Goal: Task Accomplishment & Management: Use online tool/utility

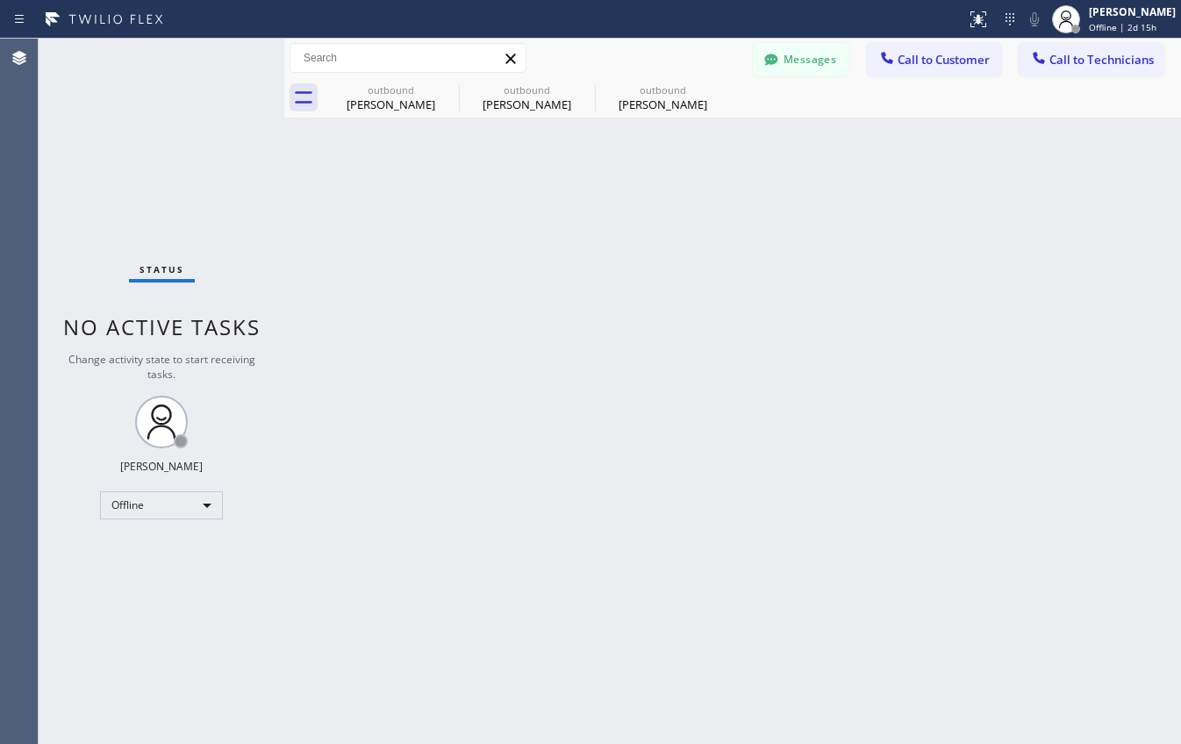
scroll to position [316, 0]
click at [179, 492] on div "Offline" at bounding box center [161, 505] width 123 height 28
click at [162, 584] on ul "Offline Available Unavailable Break" at bounding box center [160, 562] width 121 height 87
click at [164, 572] on li "Unavailable" at bounding box center [160, 573] width 119 height 21
click at [980, 61] on span "Call to Customer" at bounding box center [944, 60] width 92 height 16
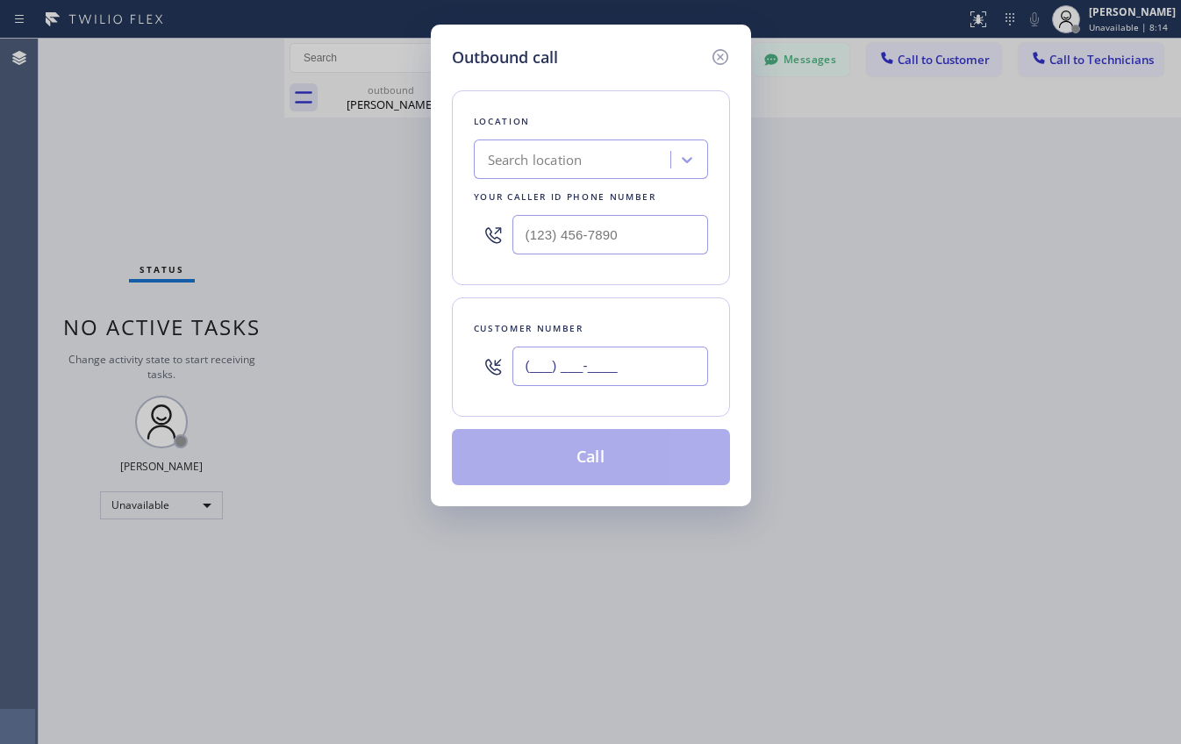
click at [626, 377] on input "(___) ___-____" at bounding box center [610, 366] width 196 height 39
paste input "805) 236-5352"
type input "(805) 236-5352"
click at [559, 176] on div "Search location" at bounding box center [591, 159] width 234 height 39
paste input "Marvel Electricians Camarillo"
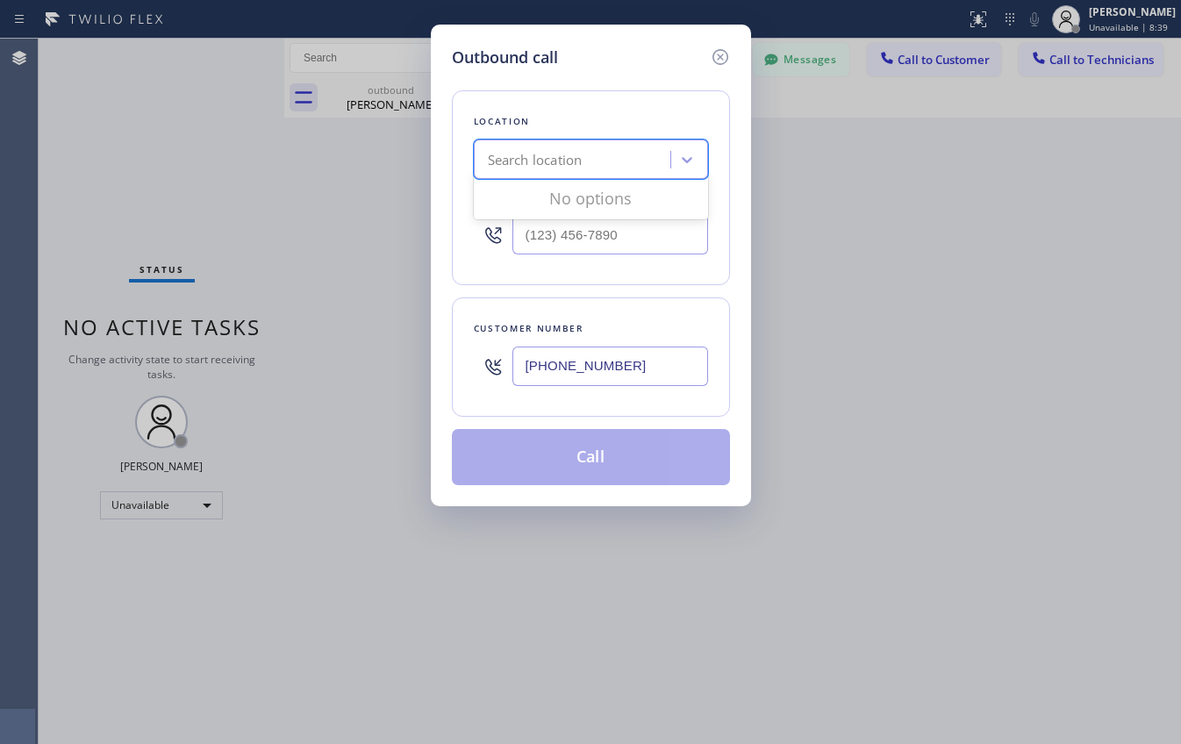
type input "Marvel Electricians Camarillo"
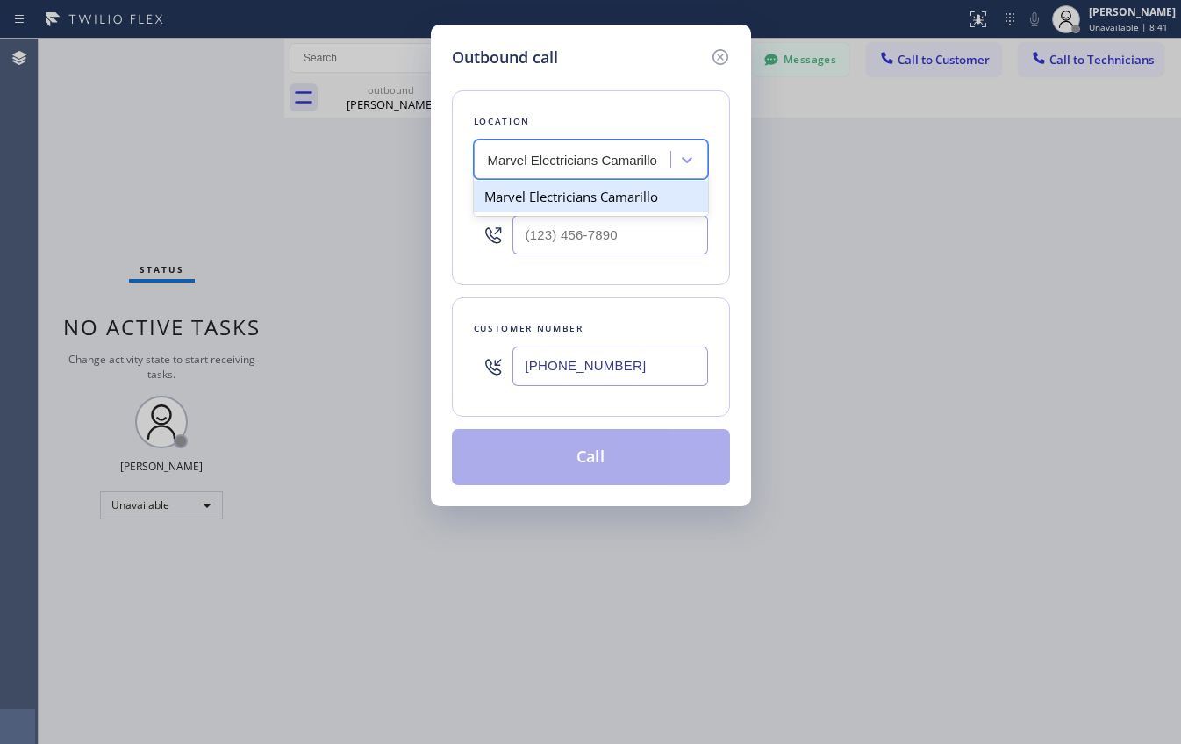
click at [543, 199] on div "Marvel Electricians Camarillo" at bounding box center [591, 197] width 234 height 32
type input "(805) 360-3863"
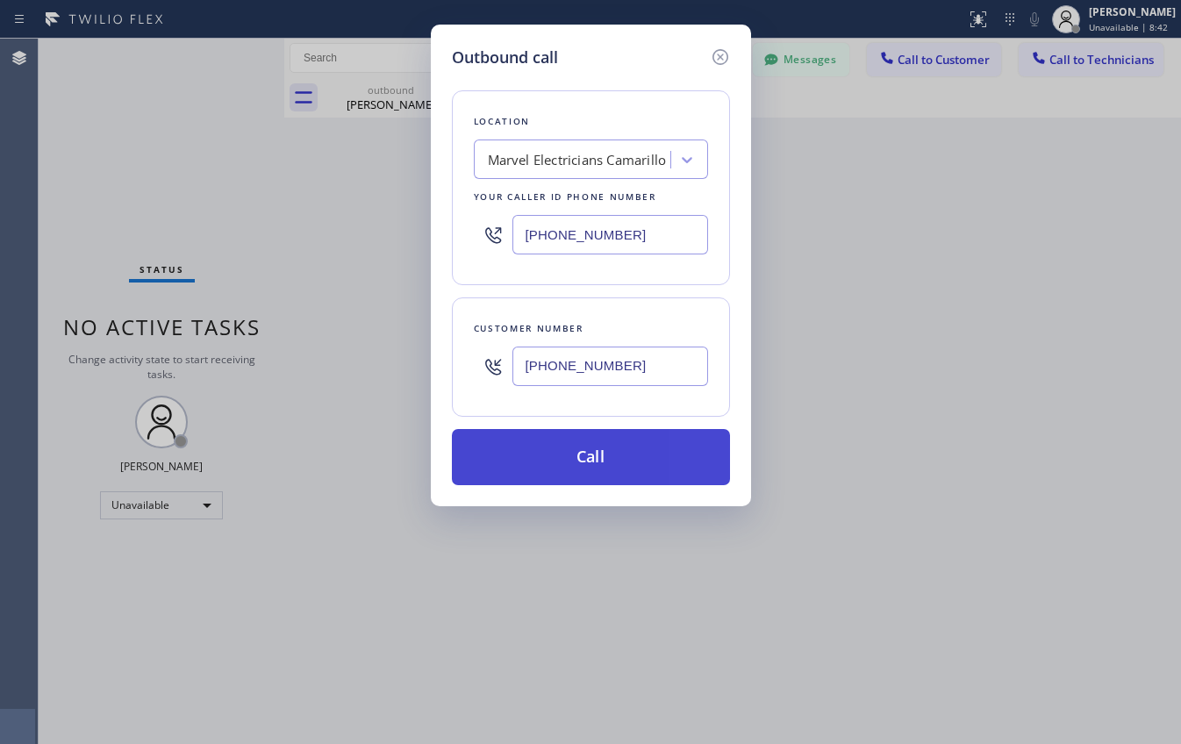
click at [577, 465] on button "Call" at bounding box center [591, 457] width 278 height 56
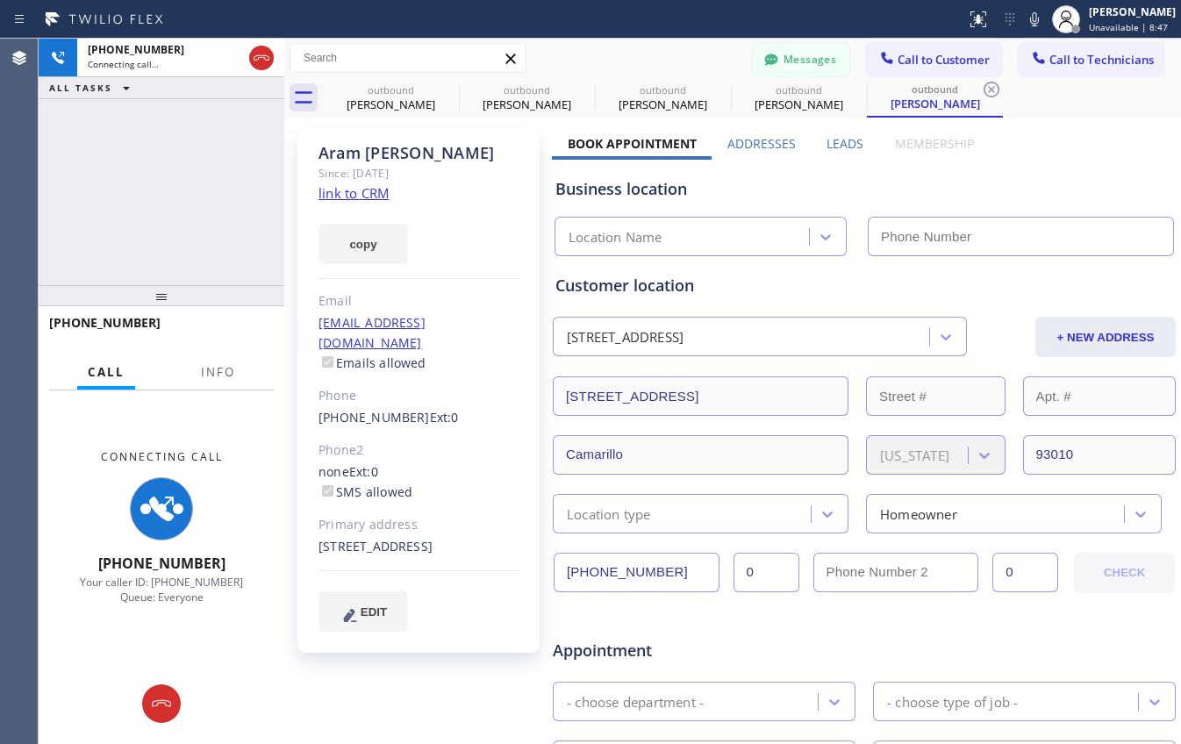
type input "(805) 360-3863"
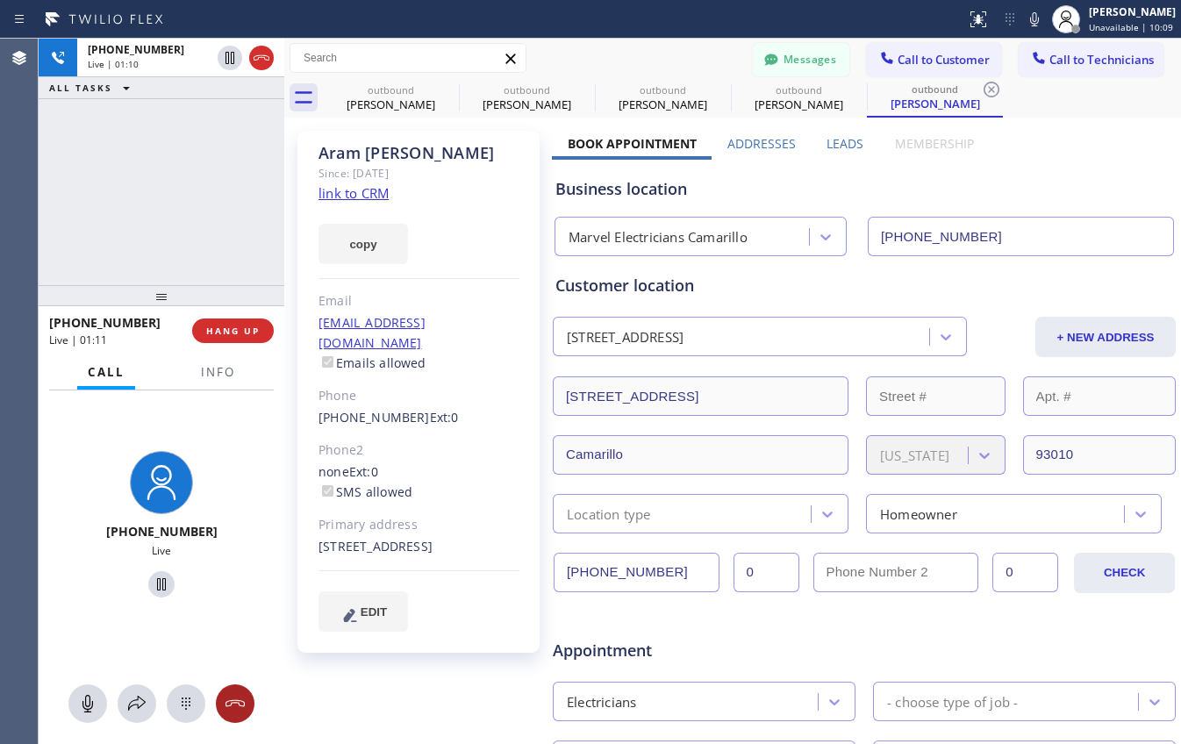
click at [235, 704] on icon at bounding box center [235, 703] width 21 height 21
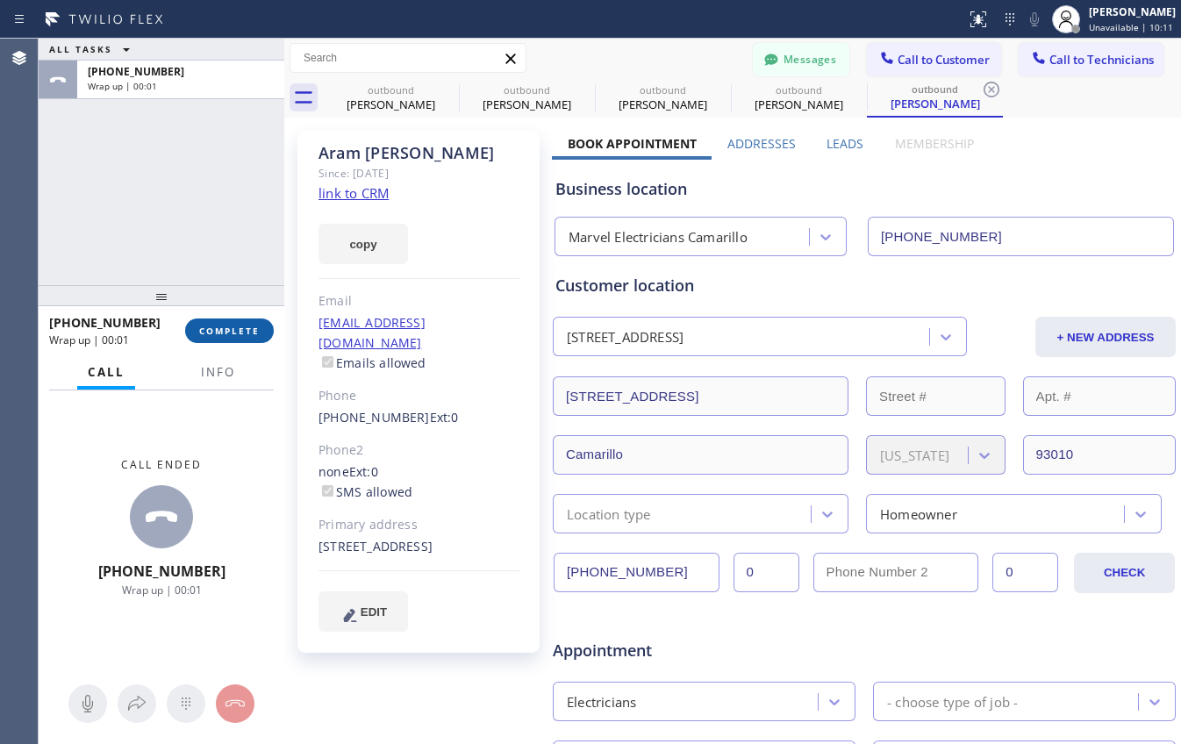
click at [247, 323] on button "COMPLETE" at bounding box center [229, 331] width 89 height 25
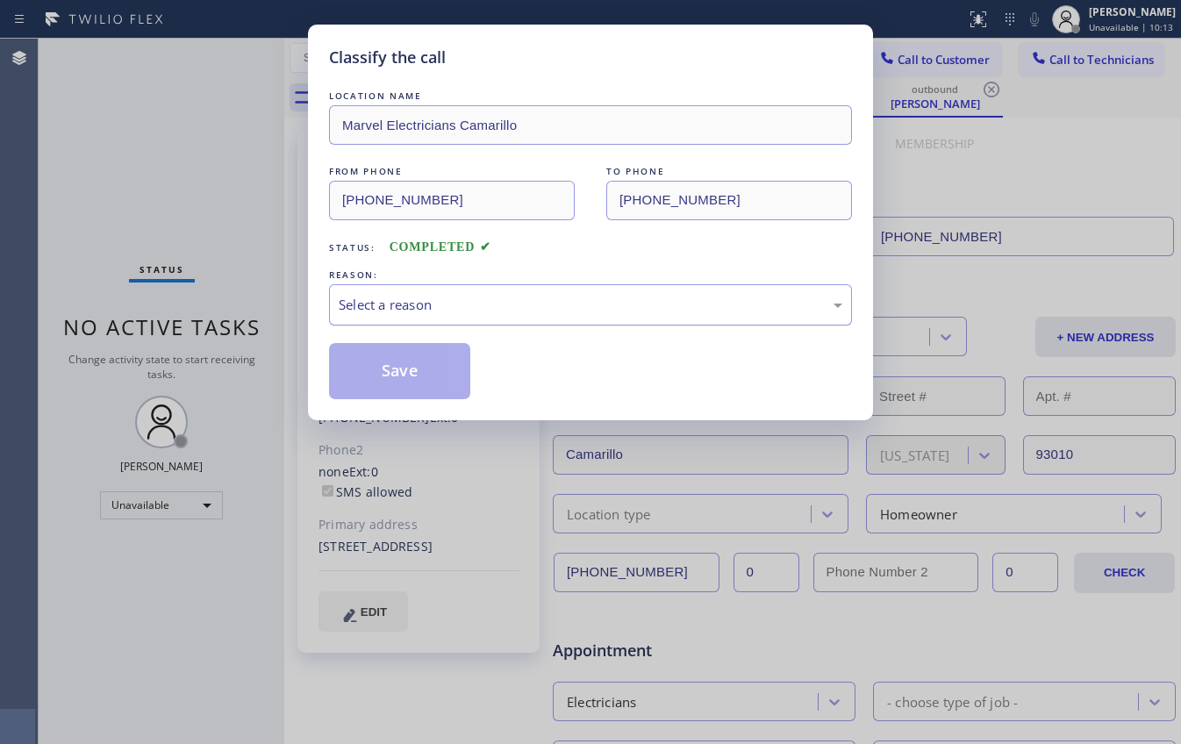
click at [527, 315] on div "Select a reason" at bounding box center [590, 304] width 523 height 41
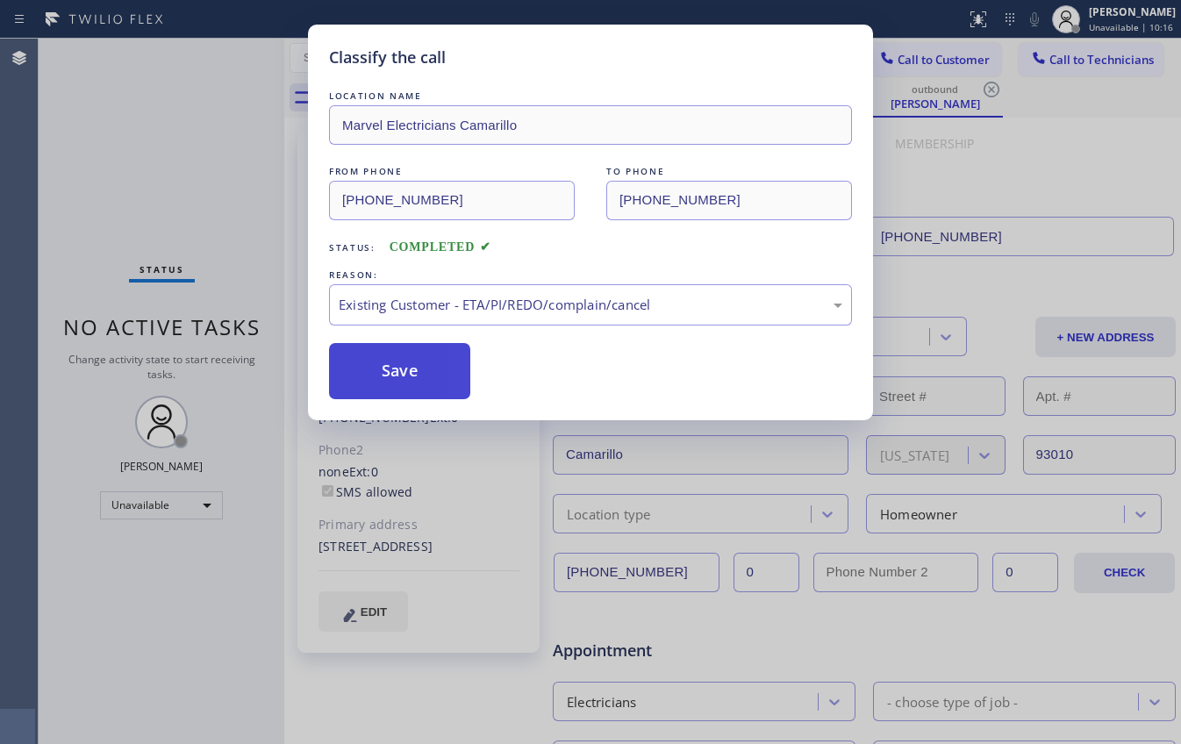
click at [389, 369] on button "Save" at bounding box center [399, 371] width 141 height 56
